Goal: Book appointment/travel/reservation

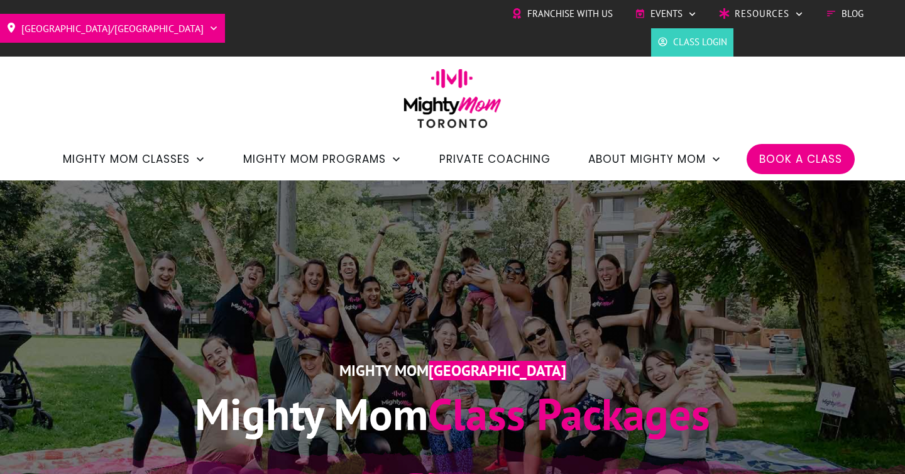
scroll to position [1069, 0]
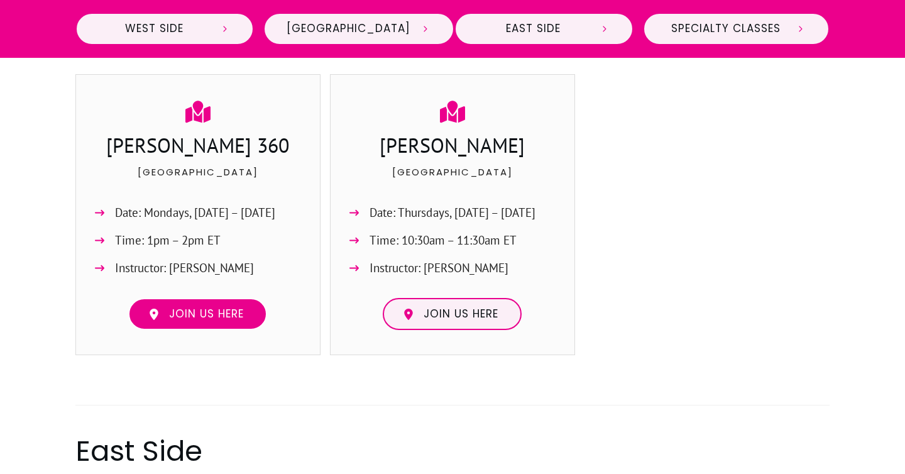
click at [194, 322] on link "Join us here" at bounding box center [197, 314] width 139 height 33
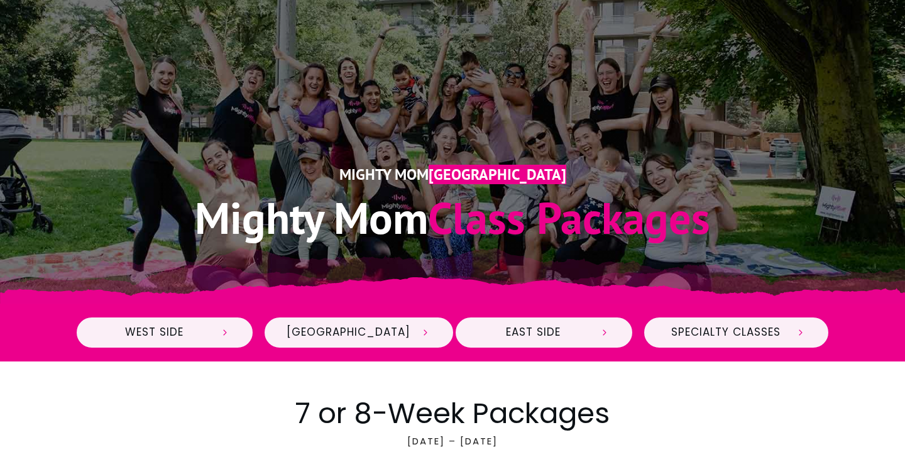
scroll to position [200, 0]
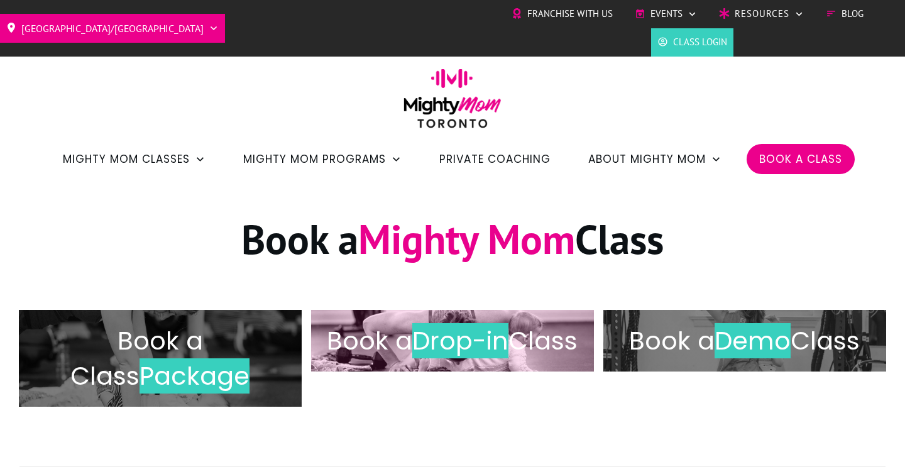
click at [449, 331] on h2 "Book a Drop-in Class" at bounding box center [452, 340] width 256 height 35
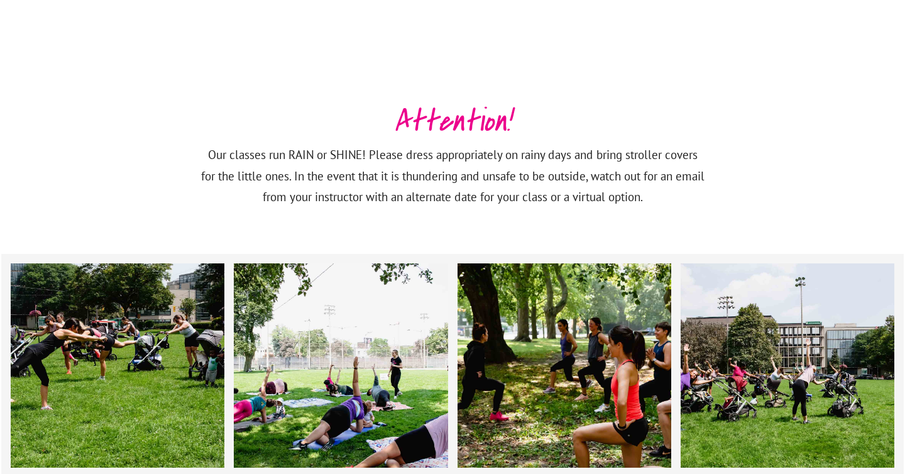
scroll to position [1038, 0]
